Goal: Task Accomplishment & Management: Manage account settings

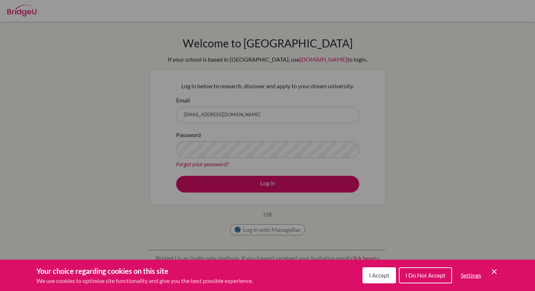
click at [493, 270] on icon "Save and close" at bounding box center [494, 271] width 5 height 5
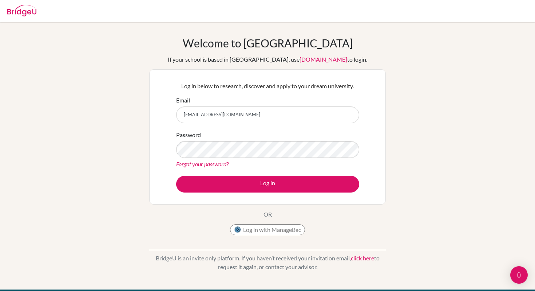
click at [190, 165] on link "Forgot your password?" at bounding box center [202, 163] width 52 height 7
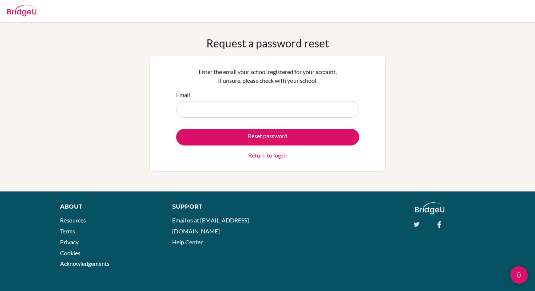
click at [212, 113] on input "Email" at bounding box center [267, 109] width 183 height 17
type input "jjrubioc@ans.edu.ni"
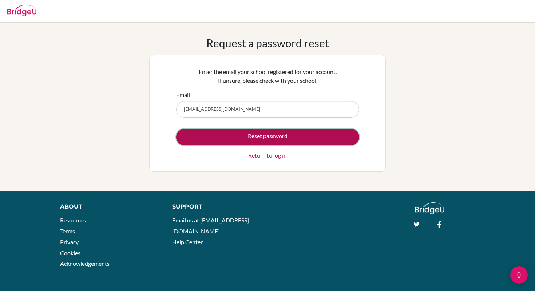
click at [217, 137] on button "Reset password" at bounding box center [267, 137] width 183 height 17
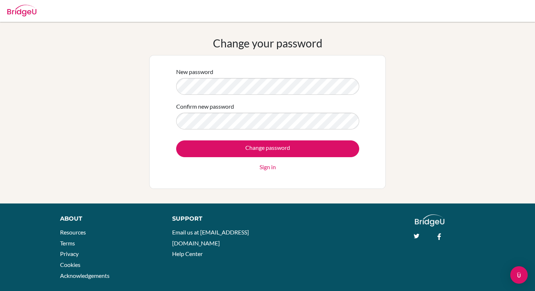
click at [210, 110] on label "Confirm new password" at bounding box center [205, 106] width 58 height 9
click at [176, 140] on input "Change password" at bounding box center [267, 148] width 183 height 17
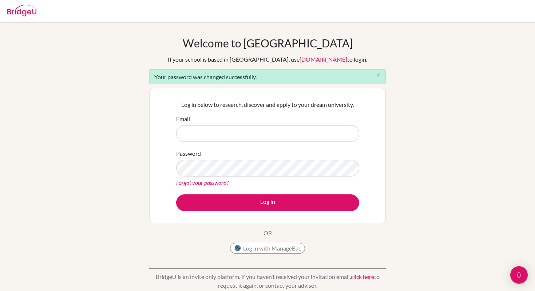
click at [228, 135] on input "Email" at bounding box center [267, 133] width 183 height 17
type input "[EMAIL_ADDRESS][DOMAIN_NAME]"
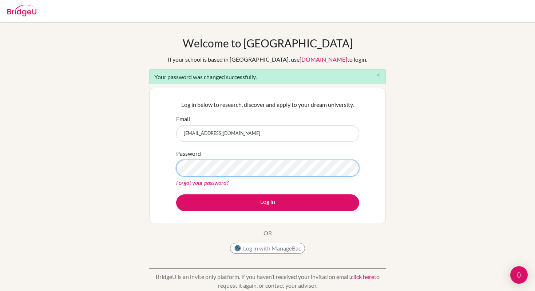
click at [176, 194] on button "Log in" at bounding box center [267, 202] width 183 height 17
